Goal: Find specific page/section

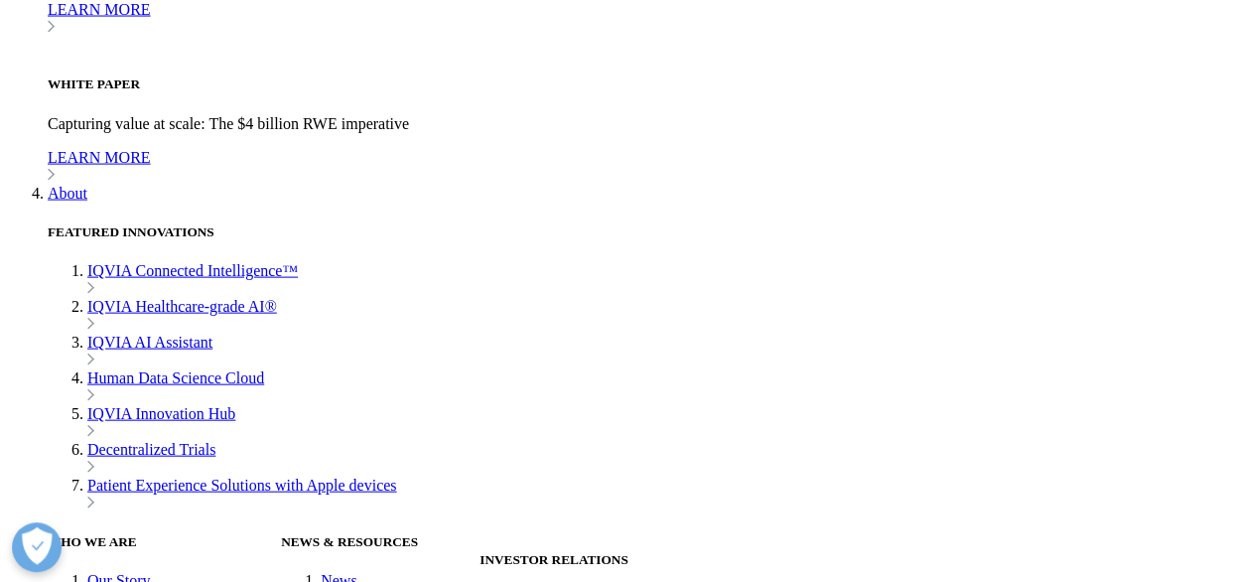
scroll to position [5716, 0]
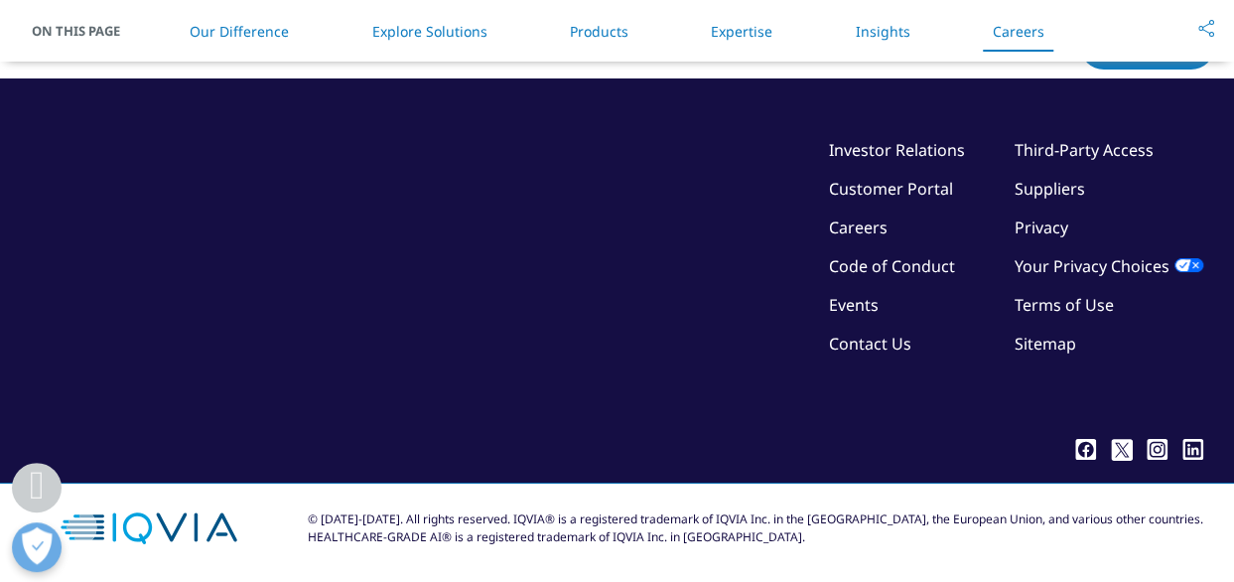
click at [865, 221] on link "Careers" at bounding box center [858, 227] width 59 height 22
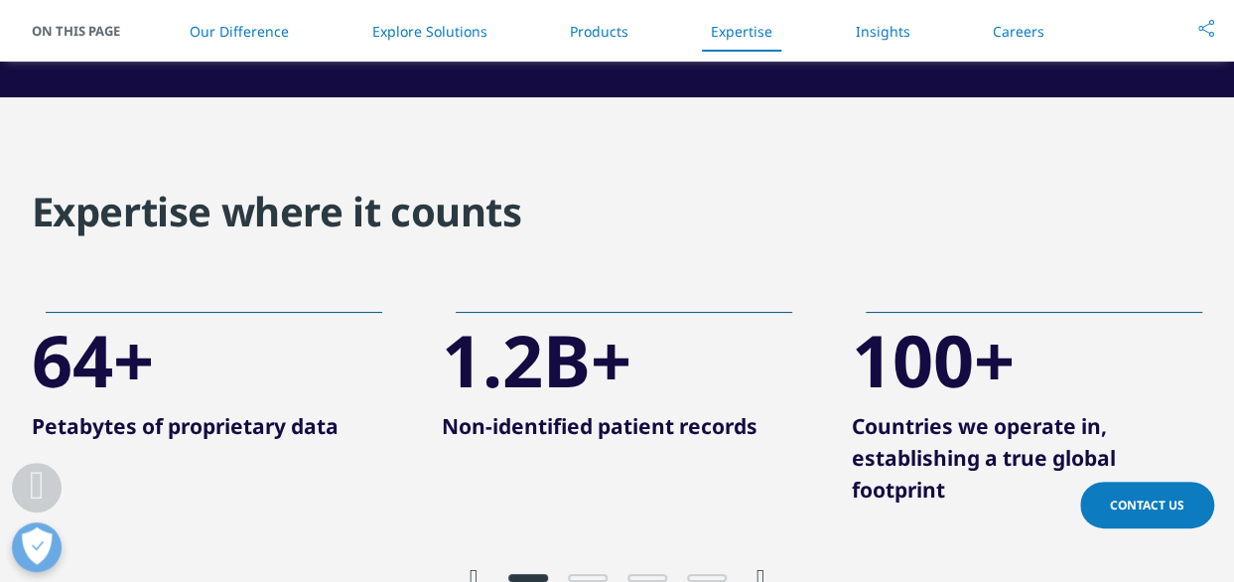
scroll to position [3622, 0]
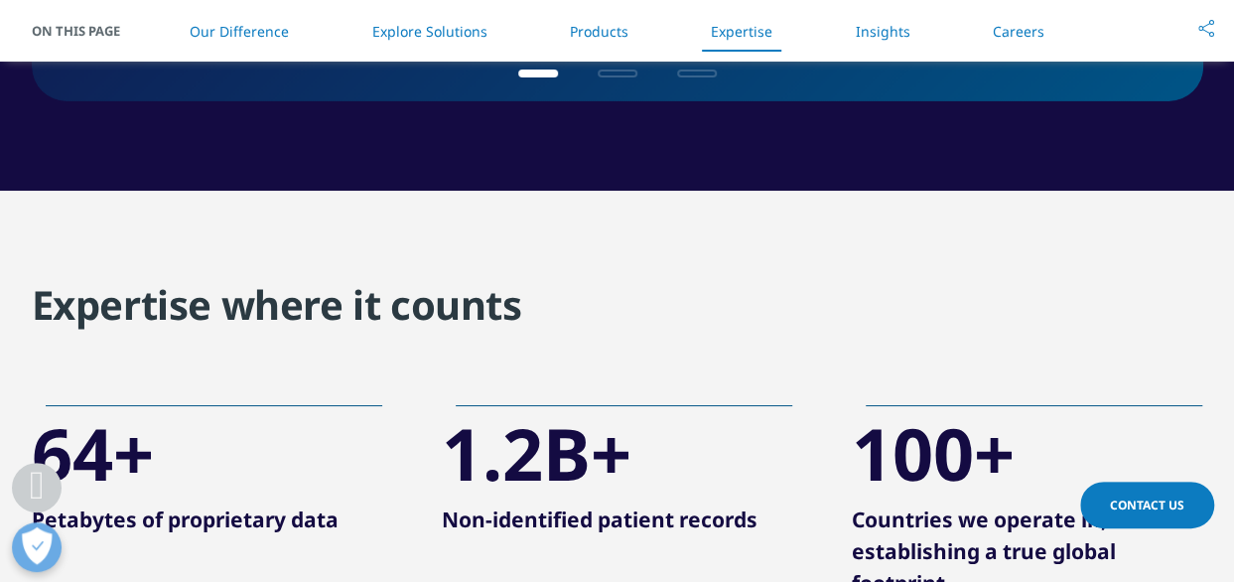
click at [1010, 25] on link "Careers" at bounding box center [1019, 31] width 52 height 19
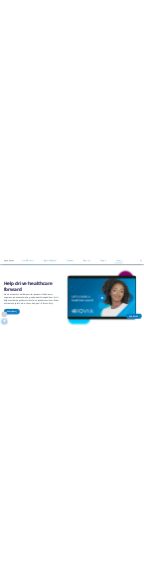
scroll to position [5029, 0]
